Goal: Task Accomplishment & Management: Check status

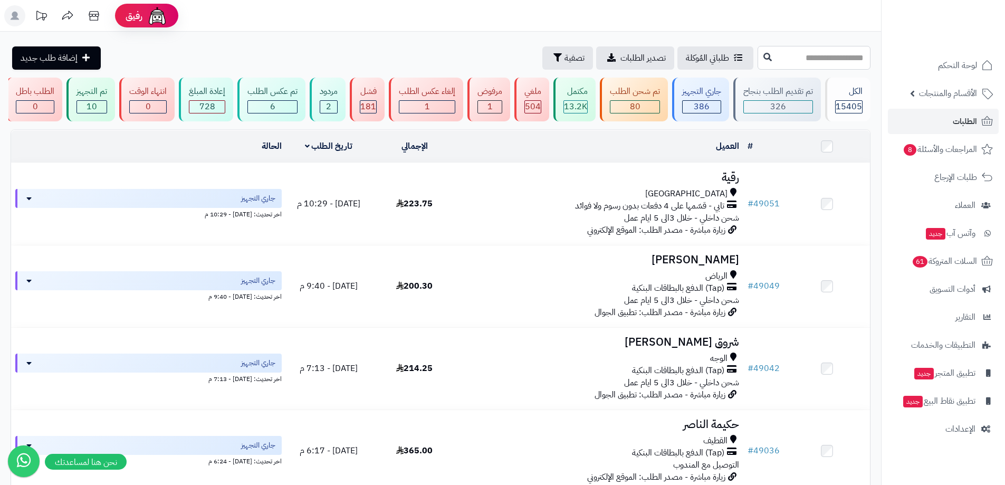
click at [758, 62] on input "text" at bounding box center [814, 58] width 113 height 24
type input "*****"
click at [764, 56] on icon at bounding box center [768, 56] width 8 height 8
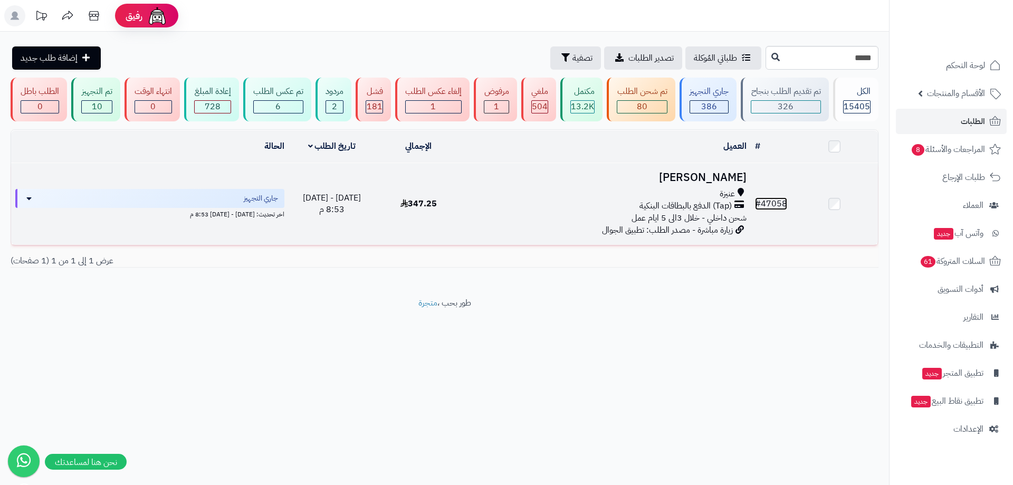
click at [773, 204] on link "# 47058" at bounding box center [771, 203] width 32 height 13
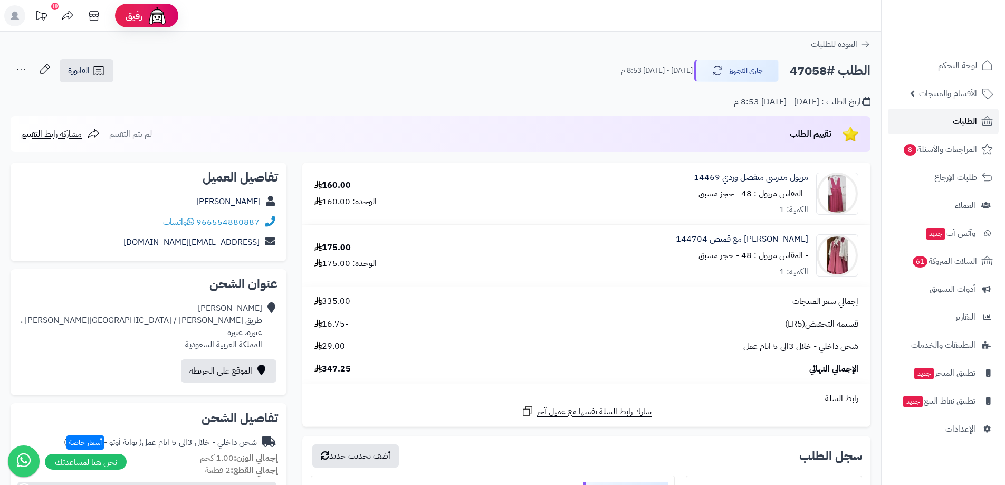
click at [995, 127] on link "الطلبات" at bounding box center [943, 121] width 111 height 25
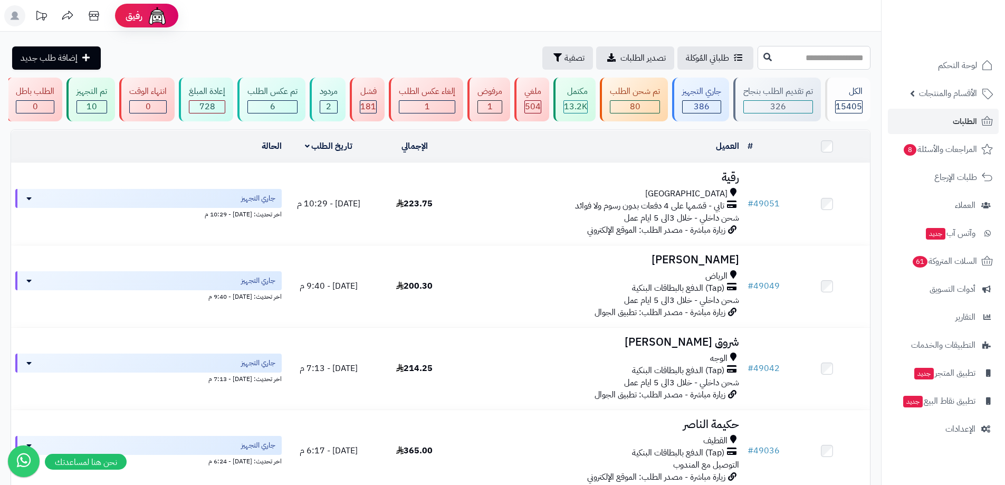
click at [841, 63] on input "text" at bounding box center [814, 58] width 113 height 24
type input "*****"
click at [764, 59] on icon at bounding box center [768, 56] width 8 height 8
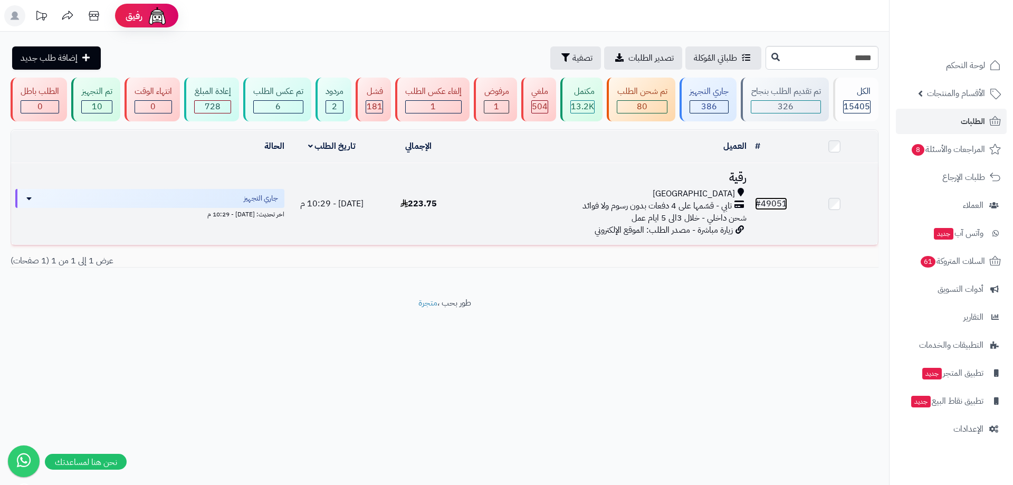
click at [778, 203] on link "# 49051" at bounding box center [771, 203] width 32 height 13
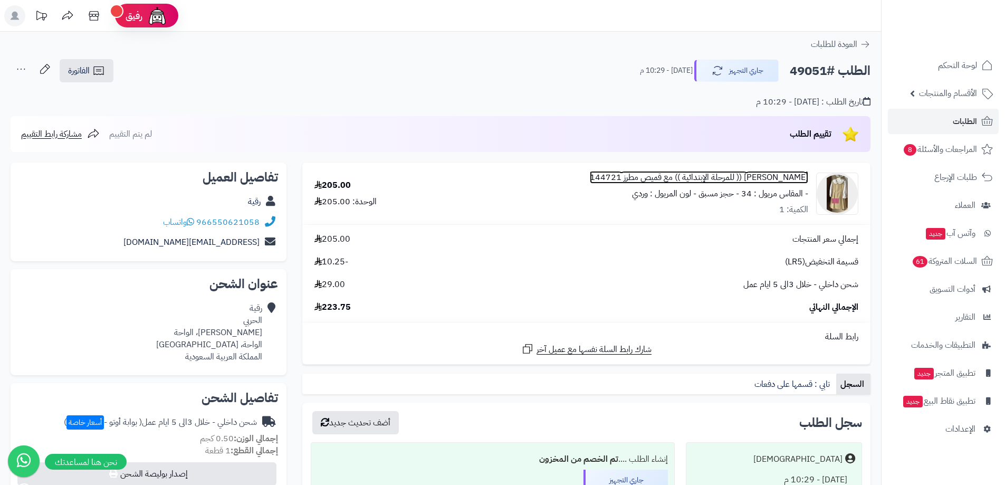
click at [769, 175] on link "[PERSON_NAME] (( للمرحلة الإبتدائية )) مع قميص مطرز 144721" at bounding box center [699, 178] width 219 height 12
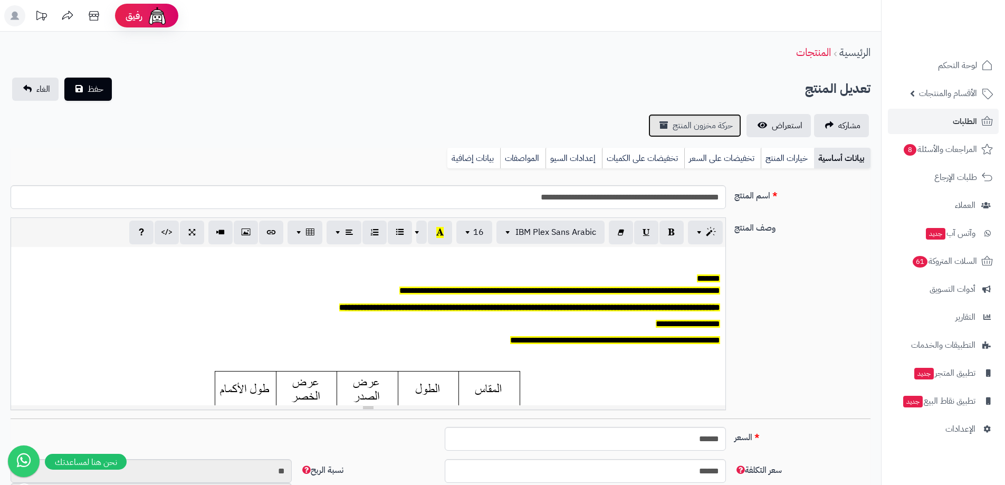
click at [713, 128] on span "حركة مخزون المنتج" at bounding box center [703, 125] width 60 height 13
